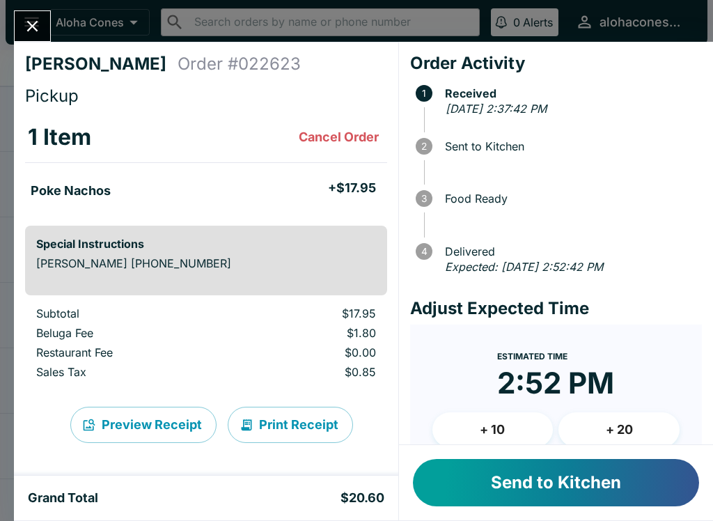
click at [576, 497] on button "Send to Kitchen" at bounding box center [556, 482] width 286 height 47
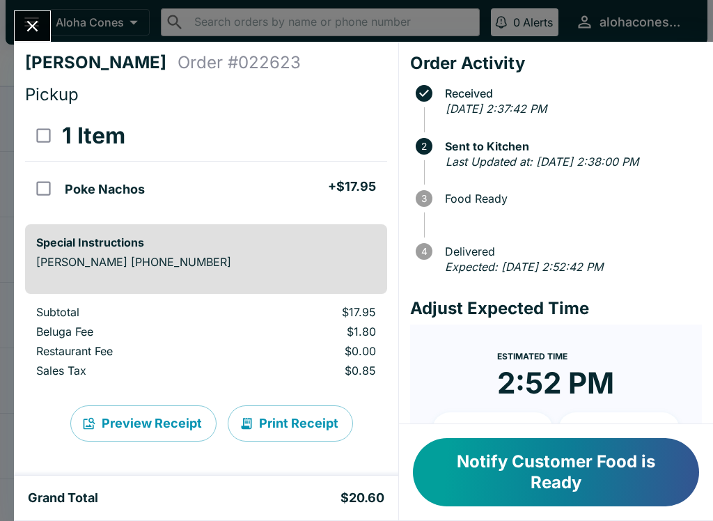
scroll to position [1, 0]
click at [567, 462] on button "Notify Customer Food is Ready" at bounding box center [556, 472] width 286 height 68
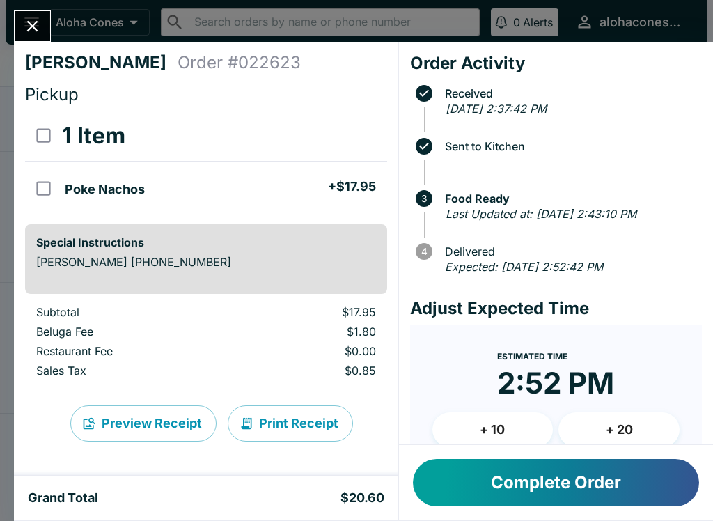
click at [507, 478] on button "Complete Order" at bounding box center [556, 482] width 286 height 47
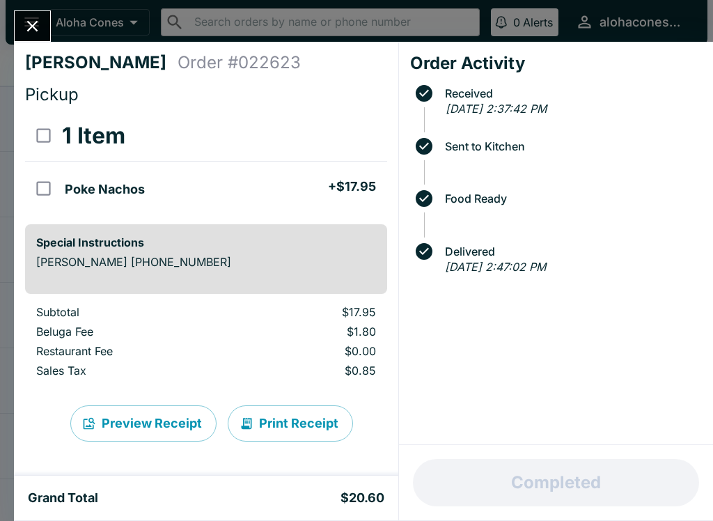
click at [42, 22] on button "Close" at bounding box center [33, 26] width 36 height 30
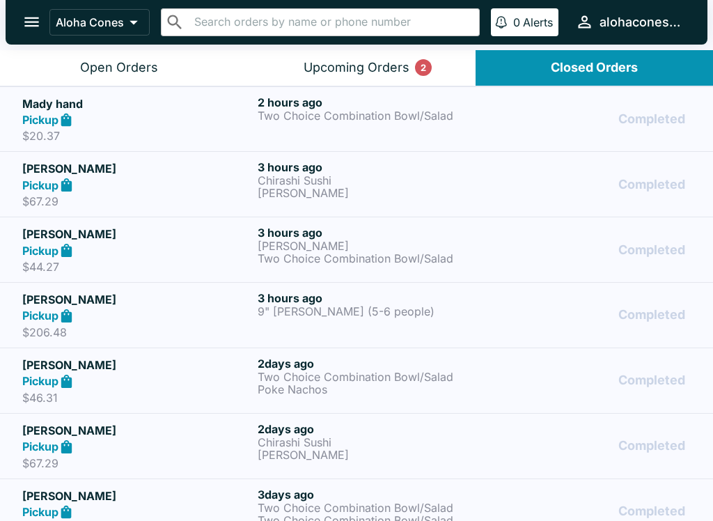
click at [125, 68] on div "Open Orders" at bounding box center [119, 68] width 78 height 16
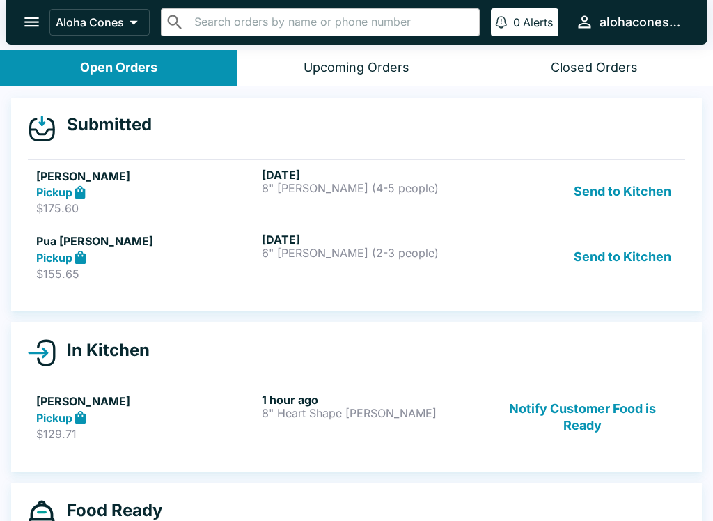
click at [54, 267] on p "$155.65" at bounding box center [146, 274] width 220 height 14
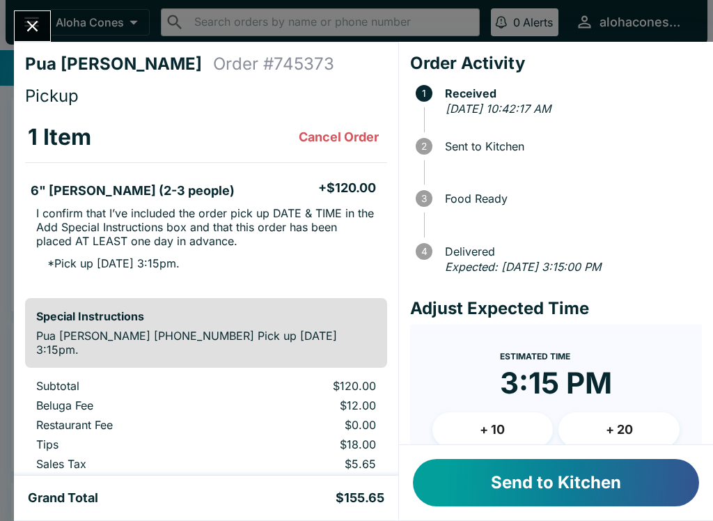
click at [40, 20] on icon "Close" at bounding box center [32, 26] width 19 height 19
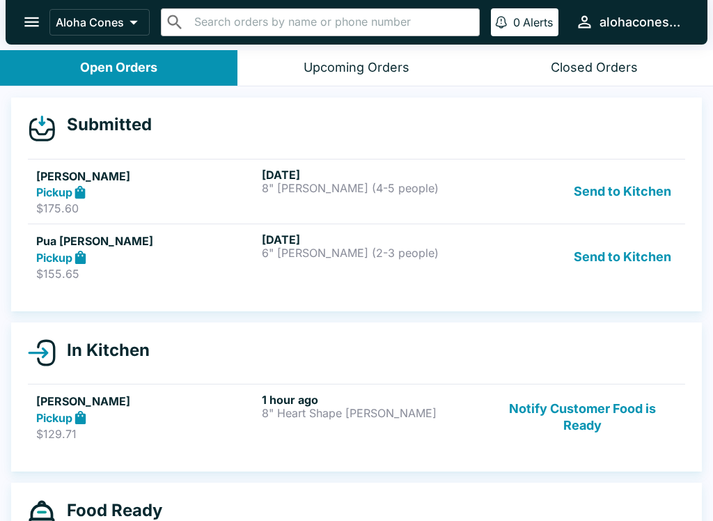
click at [640, 260] on button "Send to Kitchen" at bounding box center [622, 257] width 109 height 48
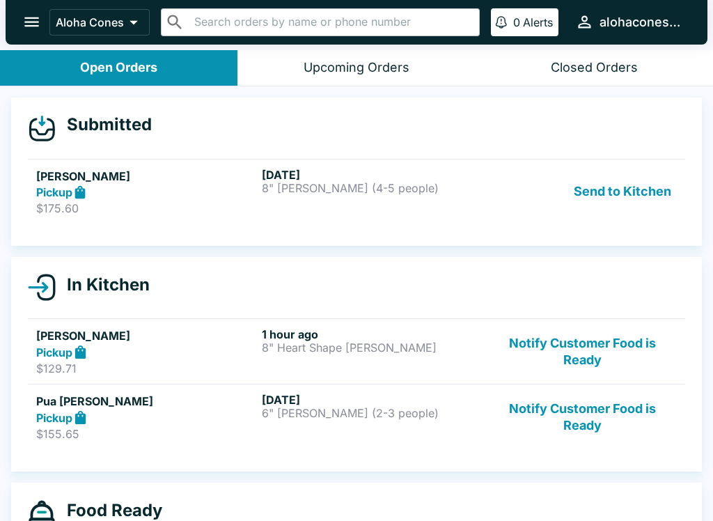
click at [629, 189] on button "Send to Kitchen" at bounding box center [622, 192] width 109 height 48
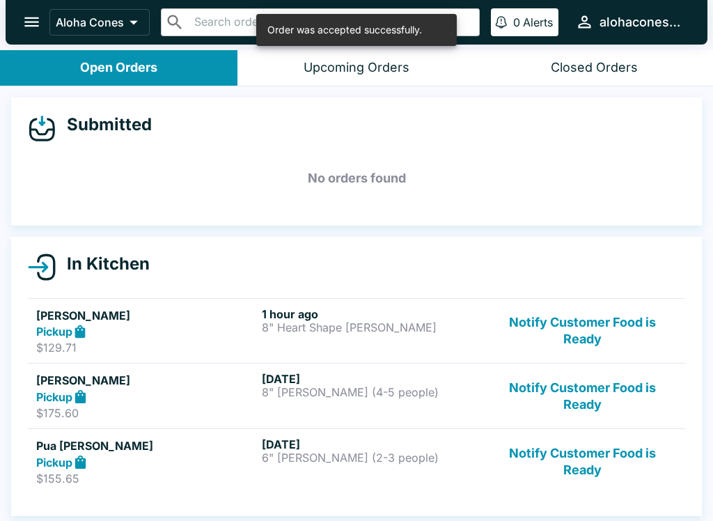
click at [65, 406] on p "$175.60" at bounding box center [146, 413] width 220 height 14
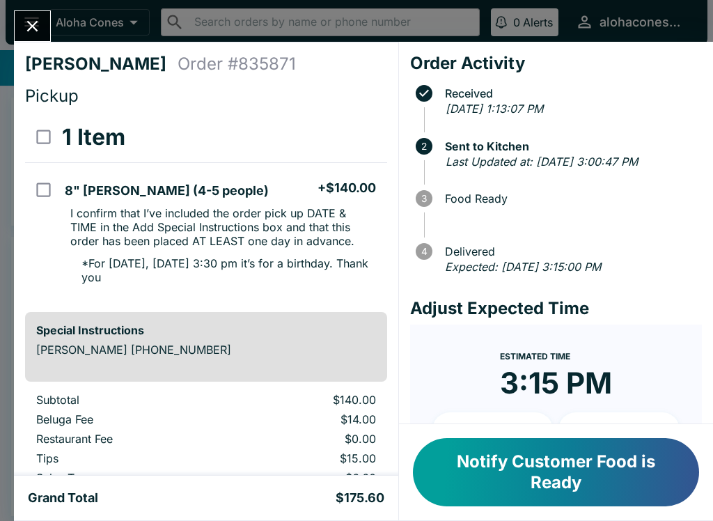
click at [27, 24] on icon "Close" at bounding box center [32, 26] width 19 height 19
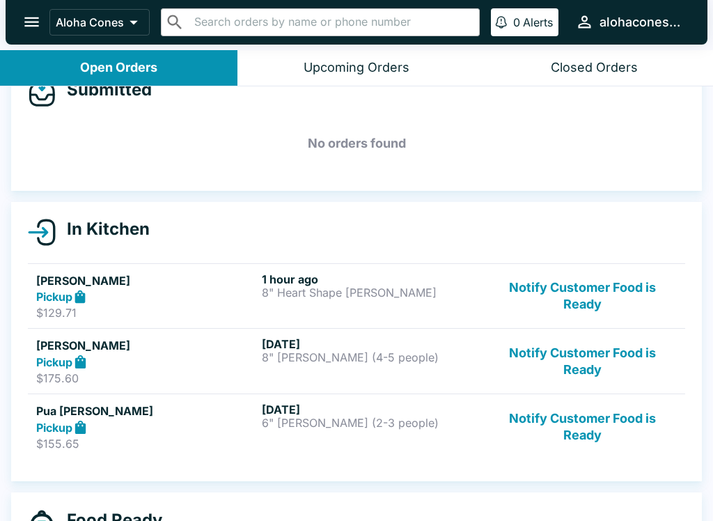
scroll to position [37, 0]
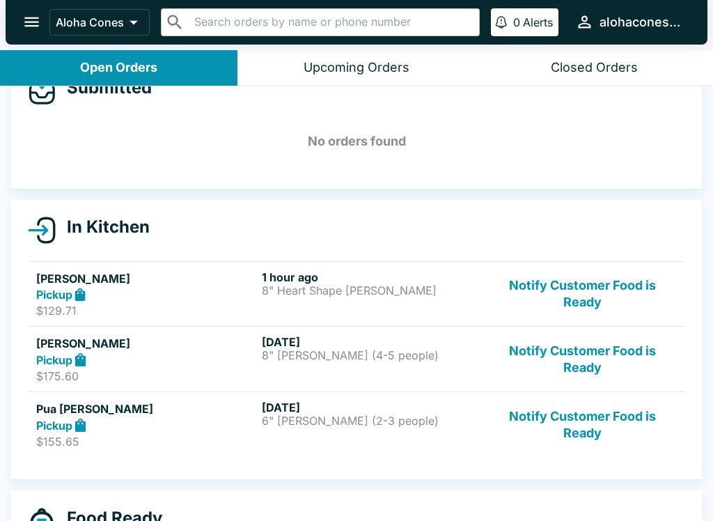
click at [119, 427] on div "Pickup" at bounding box center [146, 425] width 220 height 16
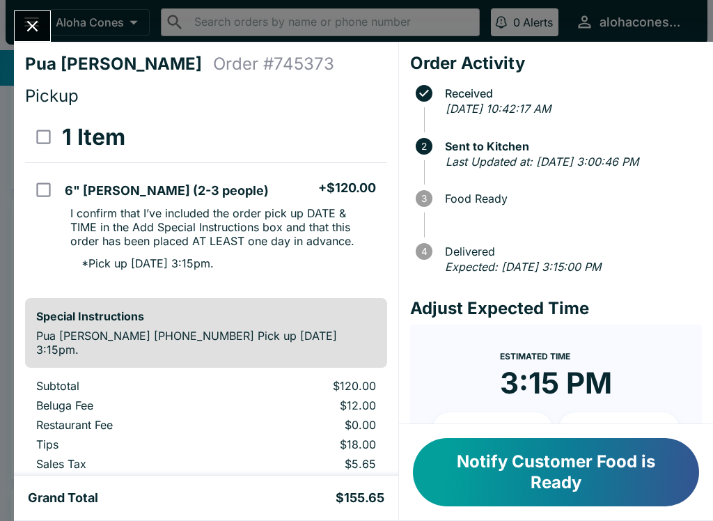
click at [508, 482] on button "Notify Customer Food is Ready" at bounding box center [556, 472] width 286 height 68
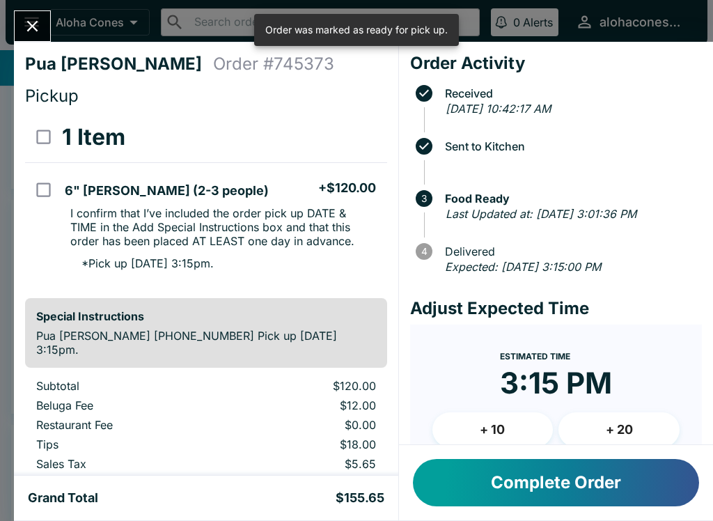
click at [29, 25] on icon "Close" at bounding box center [32, 26] width 19 height 19
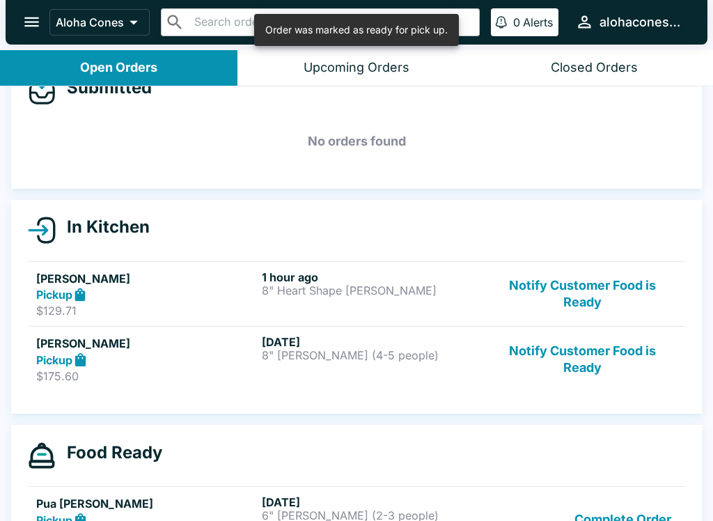
click at [556, 363] on button "Notify Customer Food is Ready" at bounding box center [582, 359] width 189 height 48
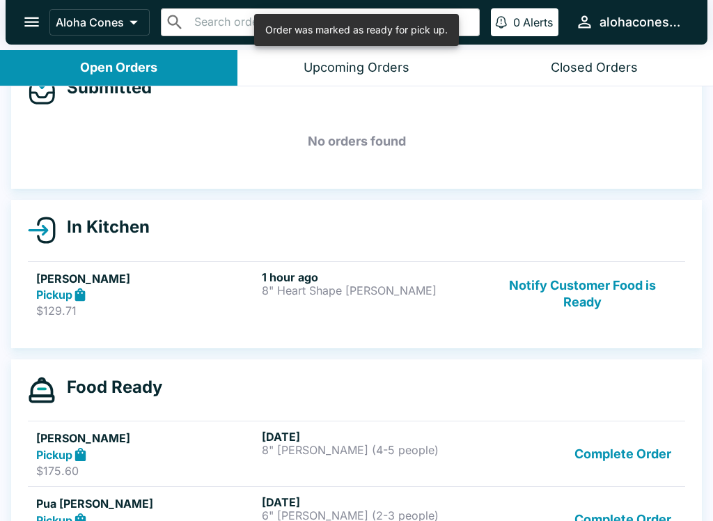
click at [363, 297] on div "1 hour ago 8" Heart Shape [PERSON_NAME]" at bounding box center [372, 294] width 220 height 48
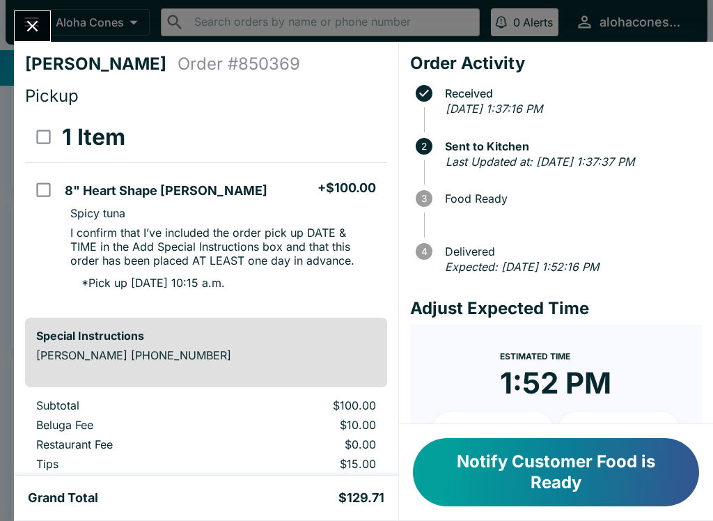
click at [48, 19] on button "Close" at bounding box center [33, 26] width 36 height 30
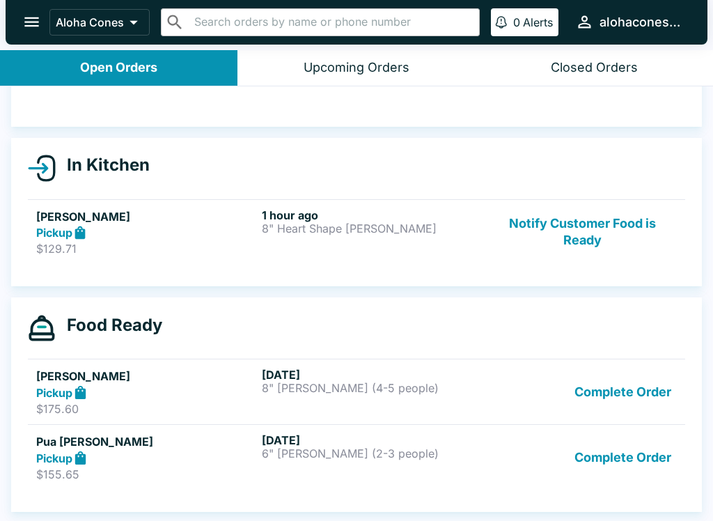
scroll to position [99, 0]
click at [145, 459] on div "Pickup" at bounding box center [146, 458] width 220 height 16
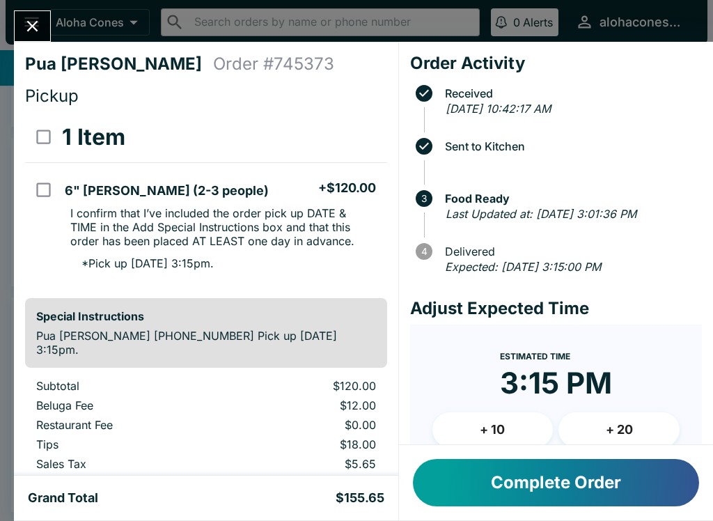
click at [576, 497] on button "Complete Order" at bounding box center [556, 482] width 286 height 47
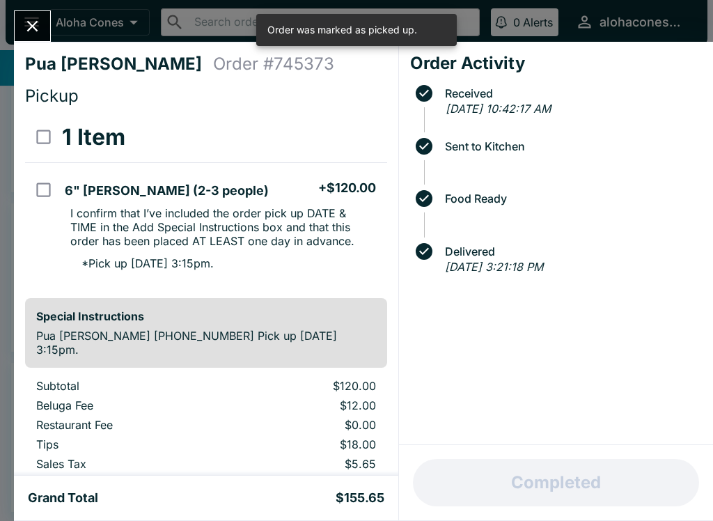
scroll to position [33, 0]
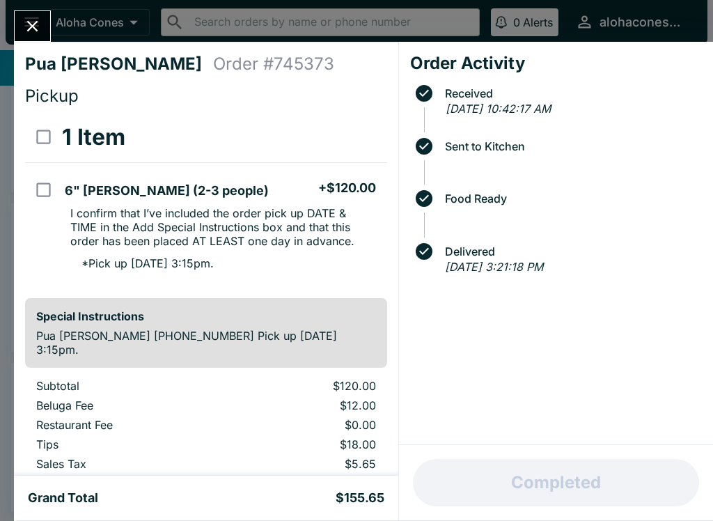
click at [40, 32] on icon "Close" at bounding box center [32, 26] width 19 height 19
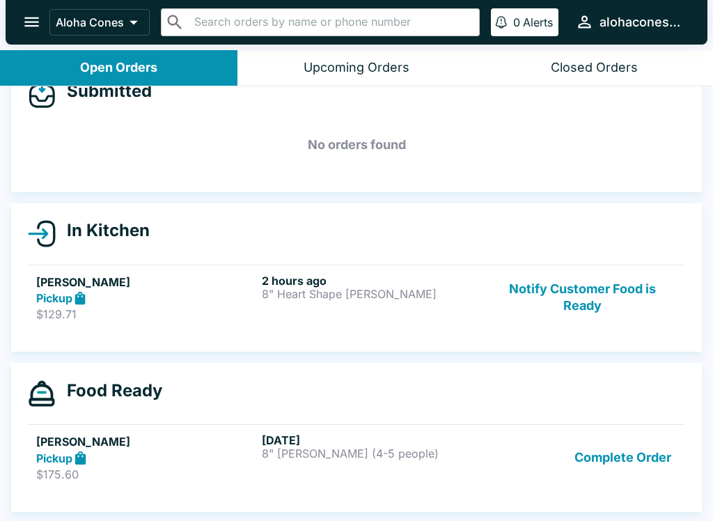
scroll to position [2, 0]
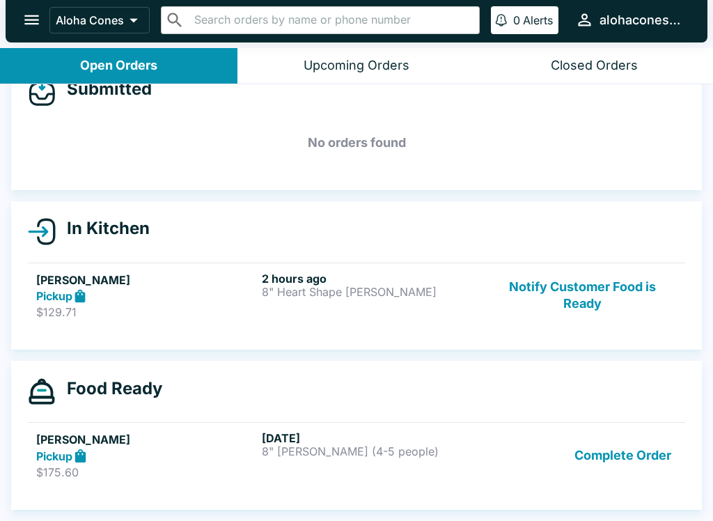
click at [164, 480] on link "[PERSON_NAME] Pickup $175.60 [DATE] 8" [PERSON_NAME] (4-5 people) Complete Order" at bounding box center [356, 454] width 657 height 65
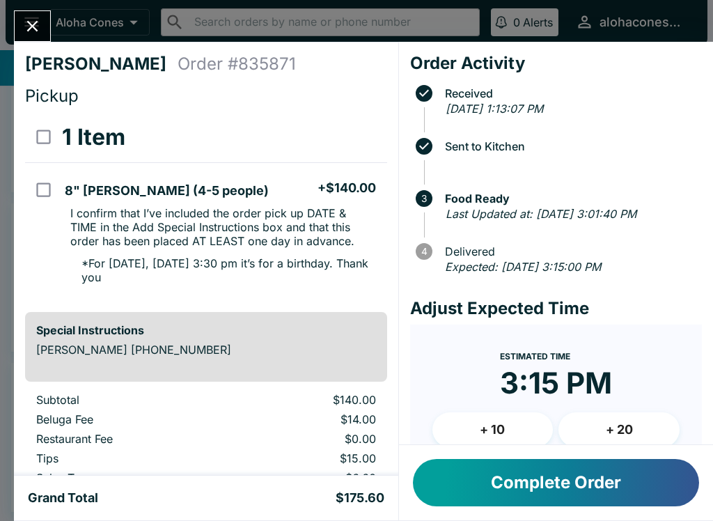
click at [617, 473] on button "Complete Order" at bounding box center [556, 482] width 286 height 47
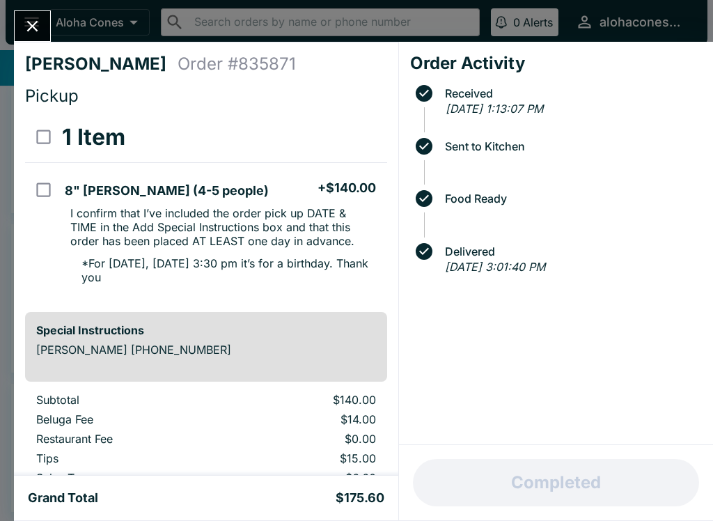
scroll to position [13, 0]
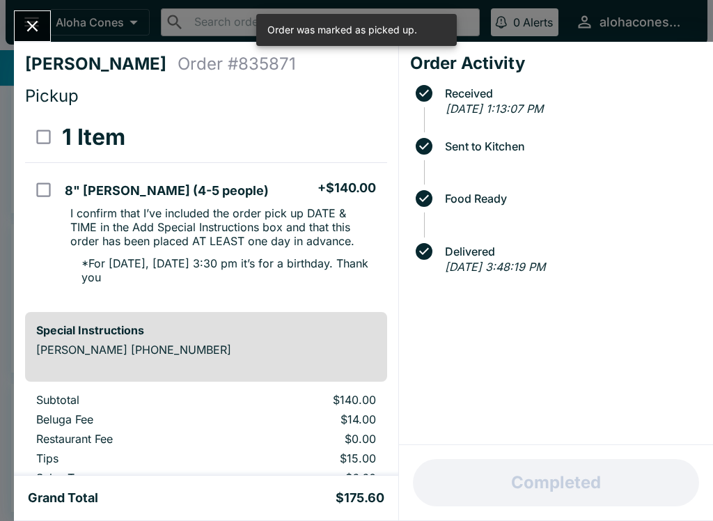
click at [30, 33] on icon "Close" at bounding box center [32, 26] width 19 height 19
